Goal: Transaction & Acquisition: Purchase product/service

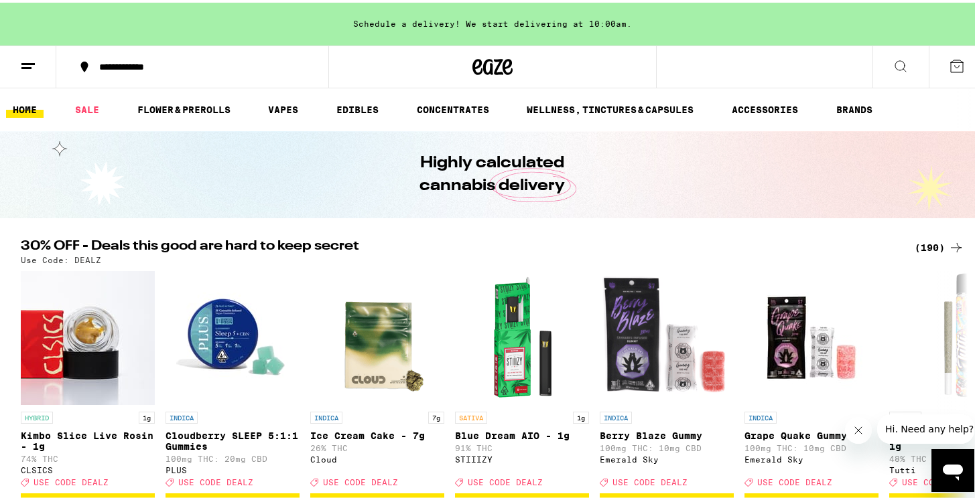
click at [926, 247] on div "(190)" at bounding box center [939, 245] width 50 height 16
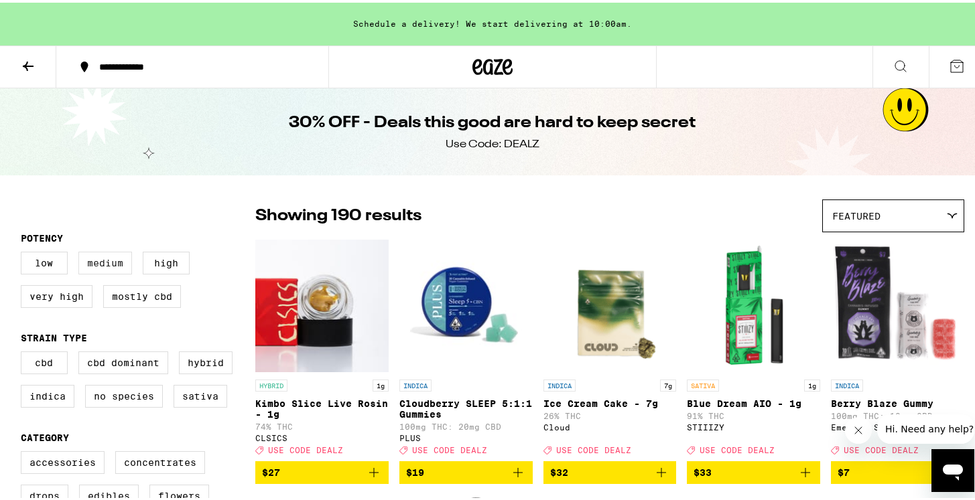
click at [115, 265] on label "Medium" at bounding box center [105, 260] width 54 height 23
click at [24, 252] on input "Medium" at bounding box center [23, 251] width 1 height 1
checkbox input "true"
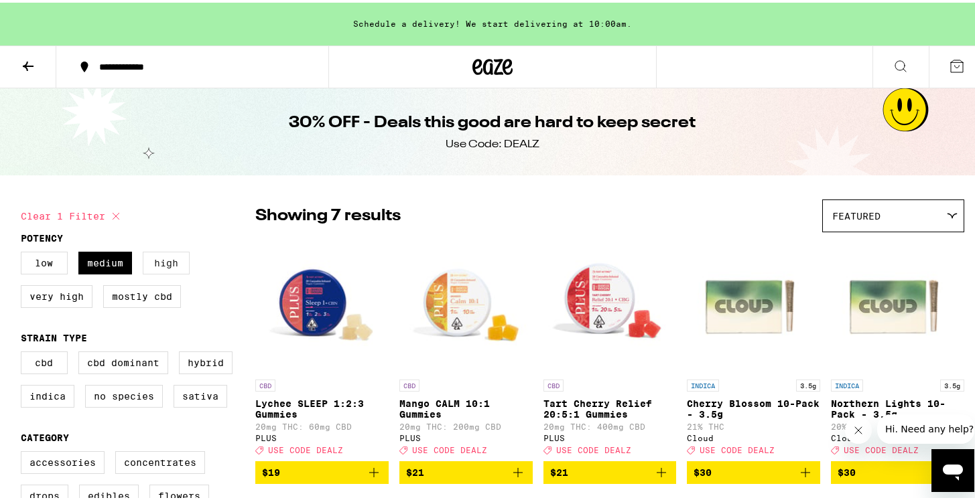
click at [168, 255] on label "High" at bounding box center [166, 260] width 47 height 23
click at [24, 252] on input "High" at bounding box center [23, 251] width 1 height 1
checkbox input "true"
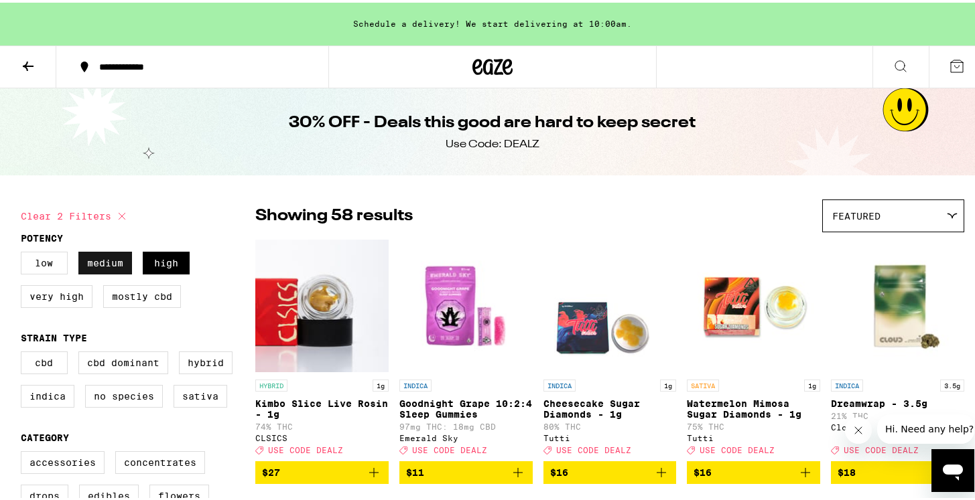
click at [88, 266] on label "Medium" at bounding box center [105, 260] width 54 height 23
click at [24, 252] on input "Medium" at bounding box center [23, 251] width 1 height 1
checkbox input "false"
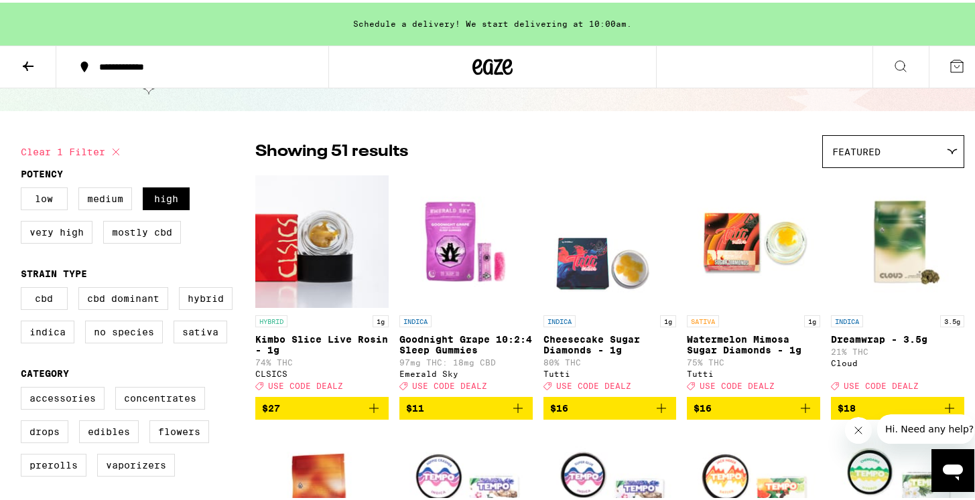
scroll to position [78, 0]
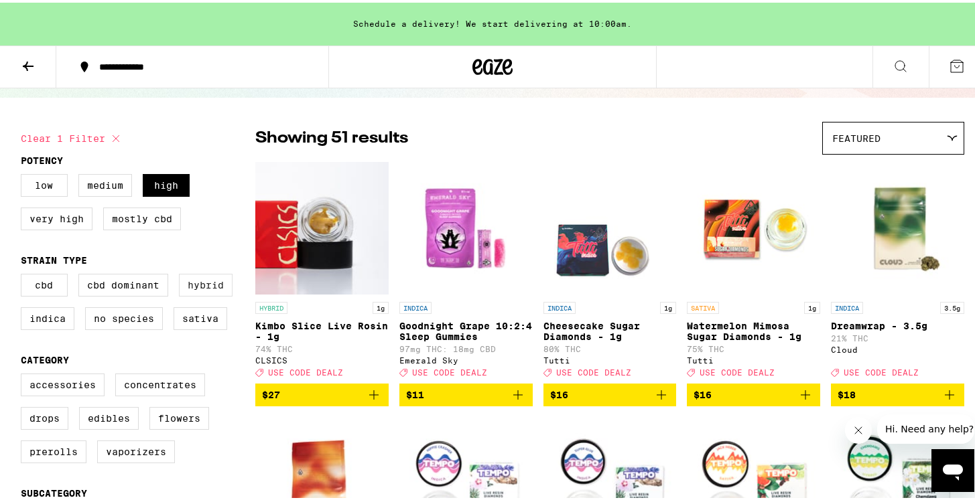
click at [196, 291] on label "Hybrid" at bounding box center [206, 282] width 54 height 23
click at [24, 274] on input "Hybrid" at bounding box center [23, 273] width 1 height 1
checkbox input "true"
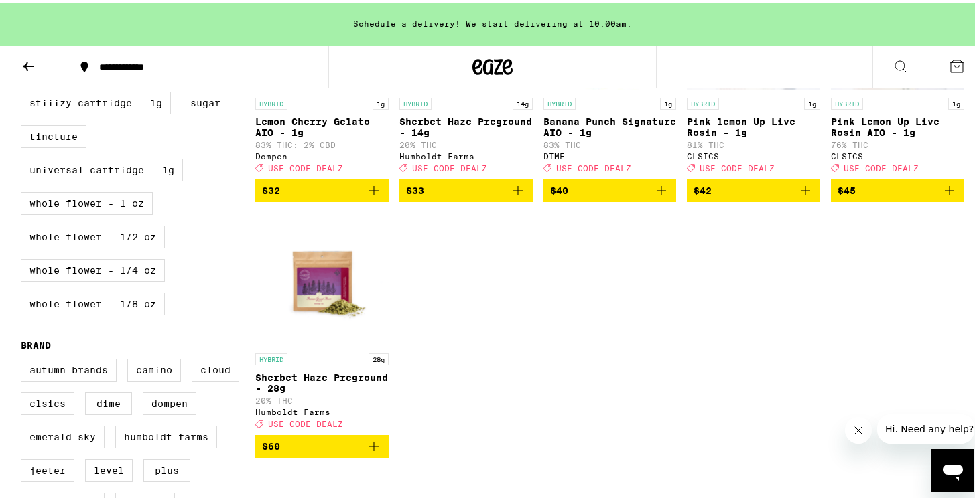
scroll to position [796, 0]
